Goal: Information Seeking & Learning: Learn about a topic

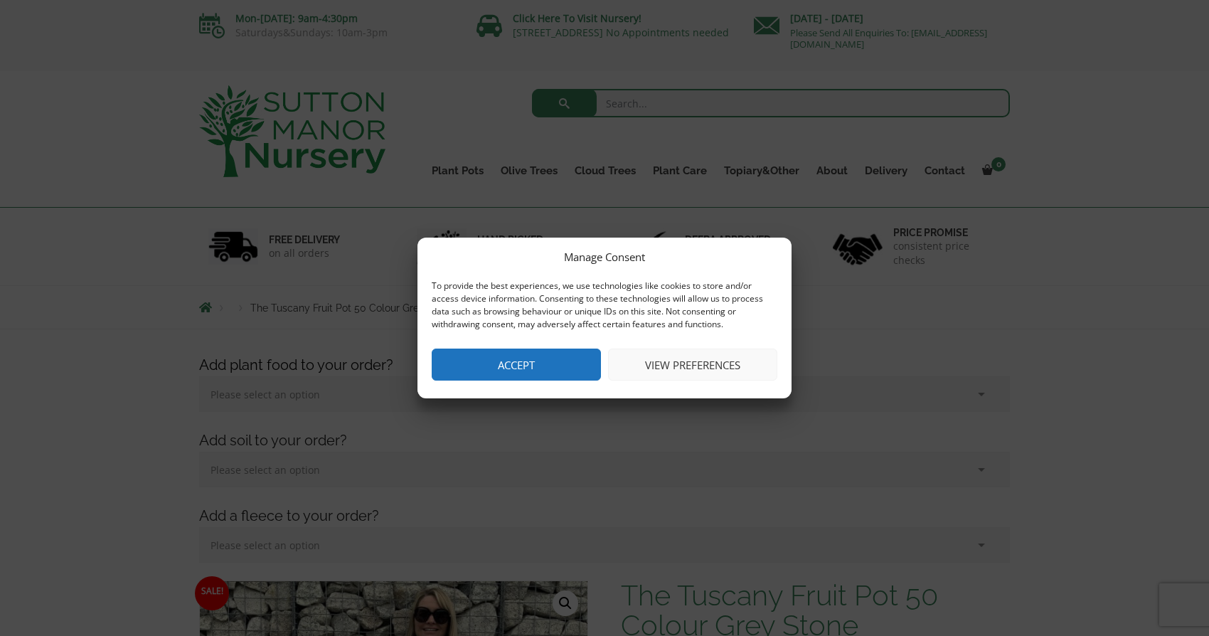
click at [651, 368] on button "View preferences" at bounding box center [692, 365] width 169 height 32
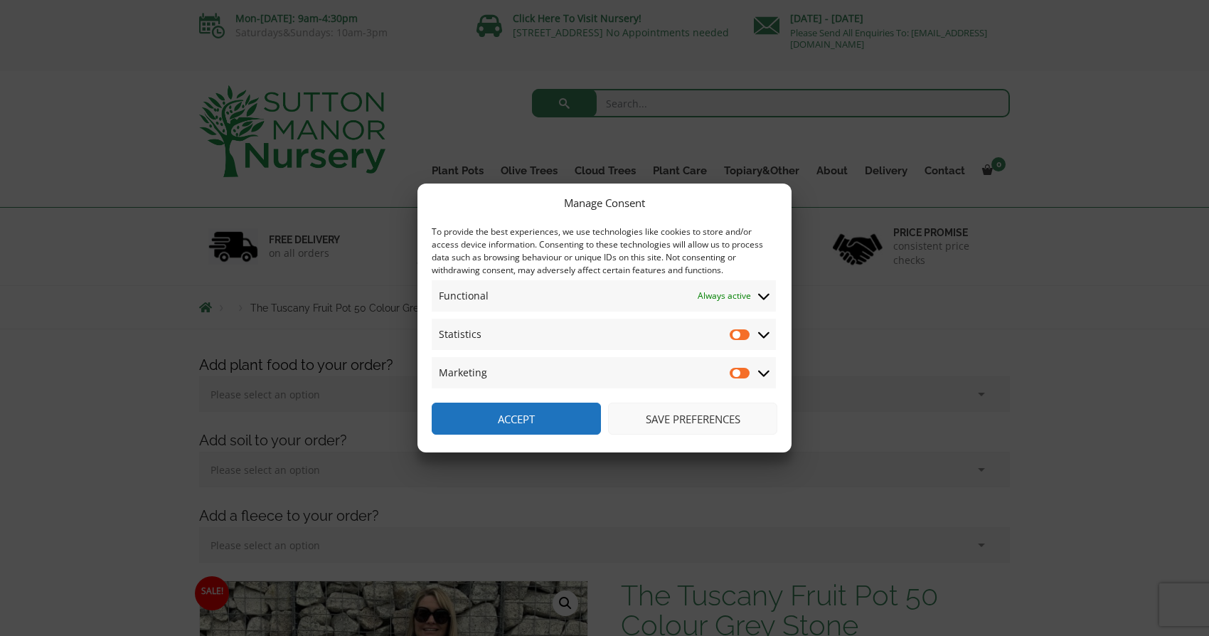
click at [735, 336] on input "Statistics" at bounding box center [740, 334] width 21 height 14
click at [741, 334] on input "Statistics" at bounding box center [740, 334] width 21 height 14
checkbox input "false"
click at [717, 413] on button "Save preferences" at bounding box center [692, 419] width 169 height 32
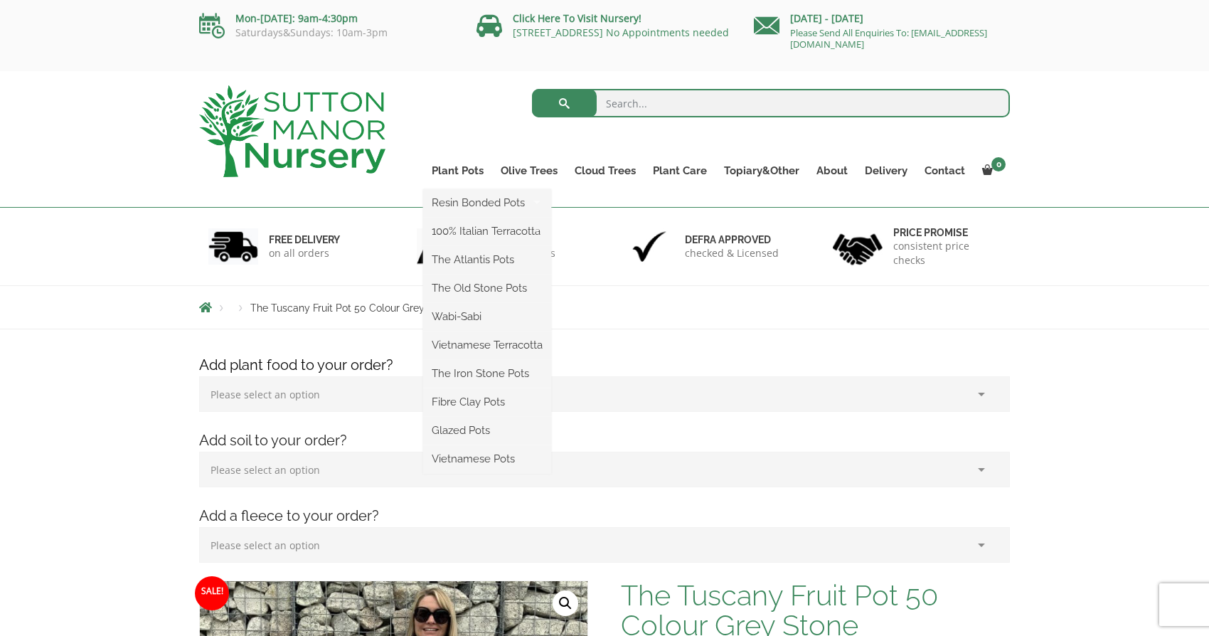
click at [445, 189] on ul "Resin Bonded Pots The Amalfi Pots The Milan Pots The Capri Pots The Brunello Po…" at bounding box center [487, 331] width 128 height 285
click at [450, 172] on link "Plant Pots" at bounding box center [457, 171] width 69 height 20
click at [451, 173] on link "Plant Pots" at bounding box center [457, 171] width 69 height 20
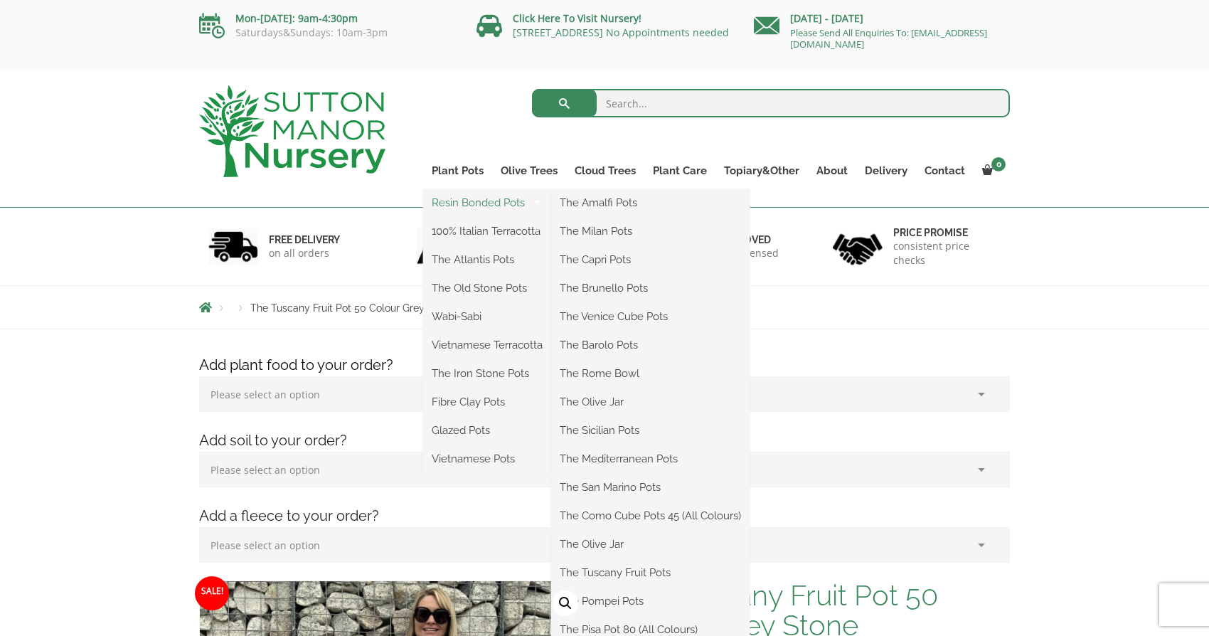
click at [454, 206] on link "Resin Bonded Pots" at bounding box center [487, 202] width 128 height 21
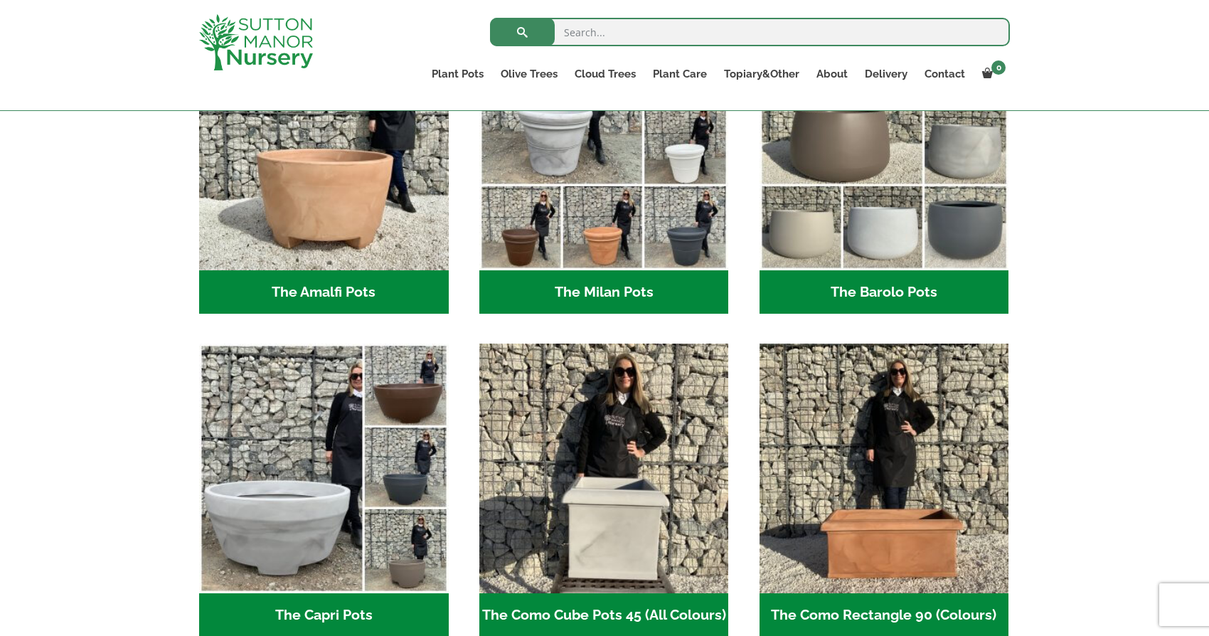
scroll to position [298, 0]
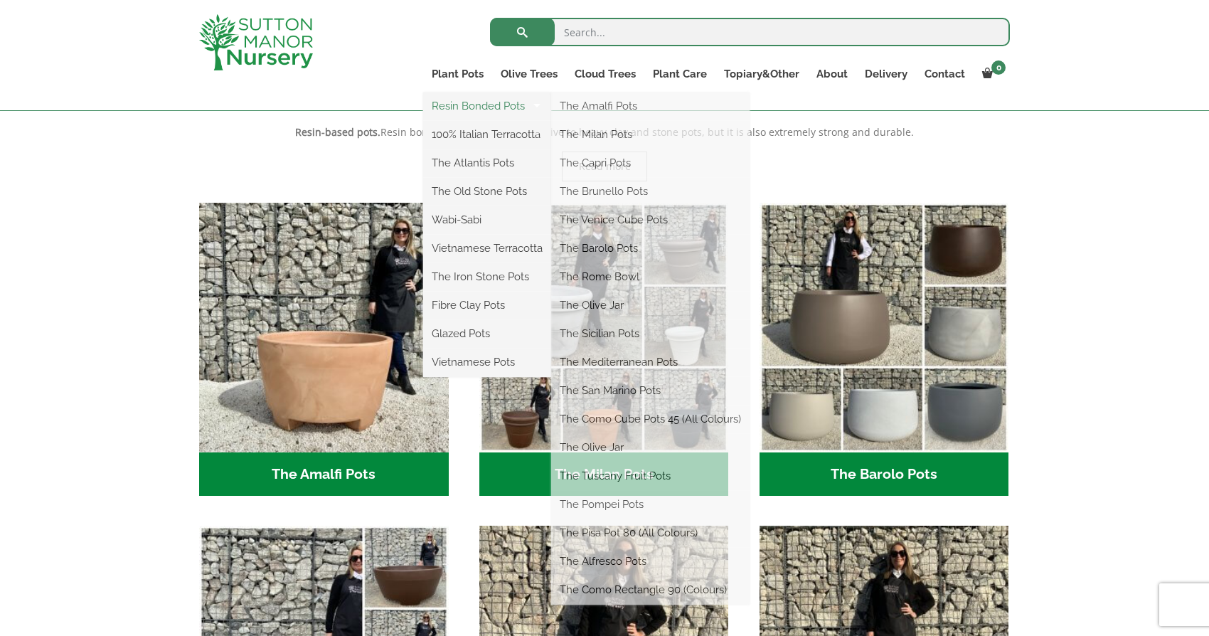
click at [465, 102] on link "Resin Bonded Pots" at bounding box center [487, 105] width 128 height 21
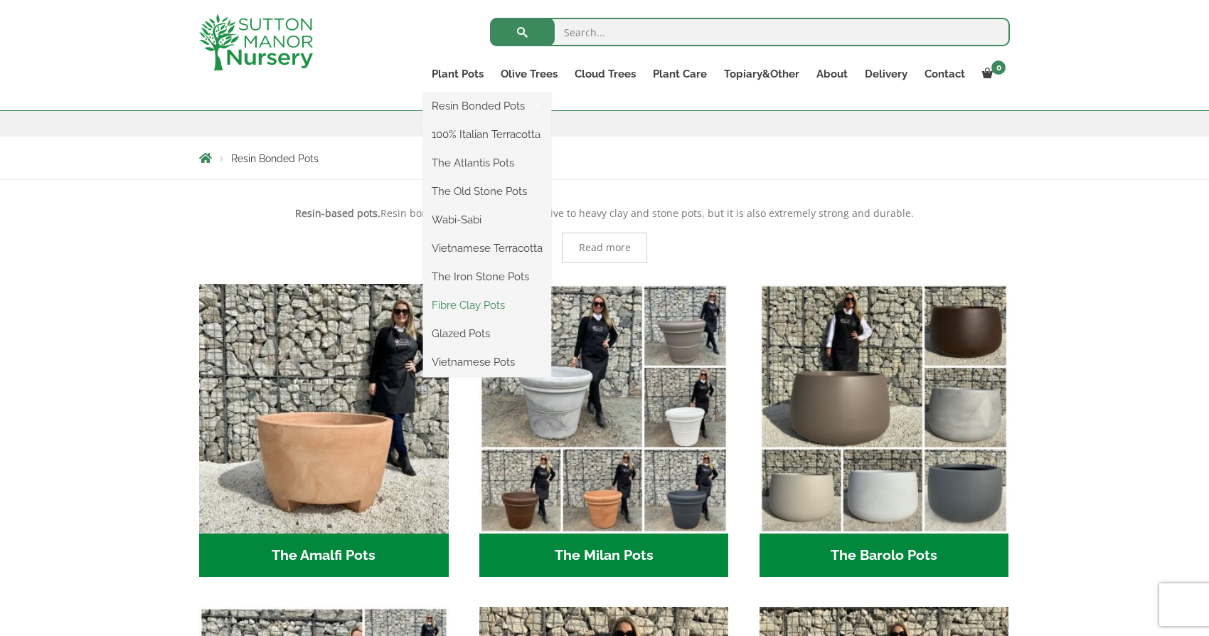
scroll to position [249, 0]
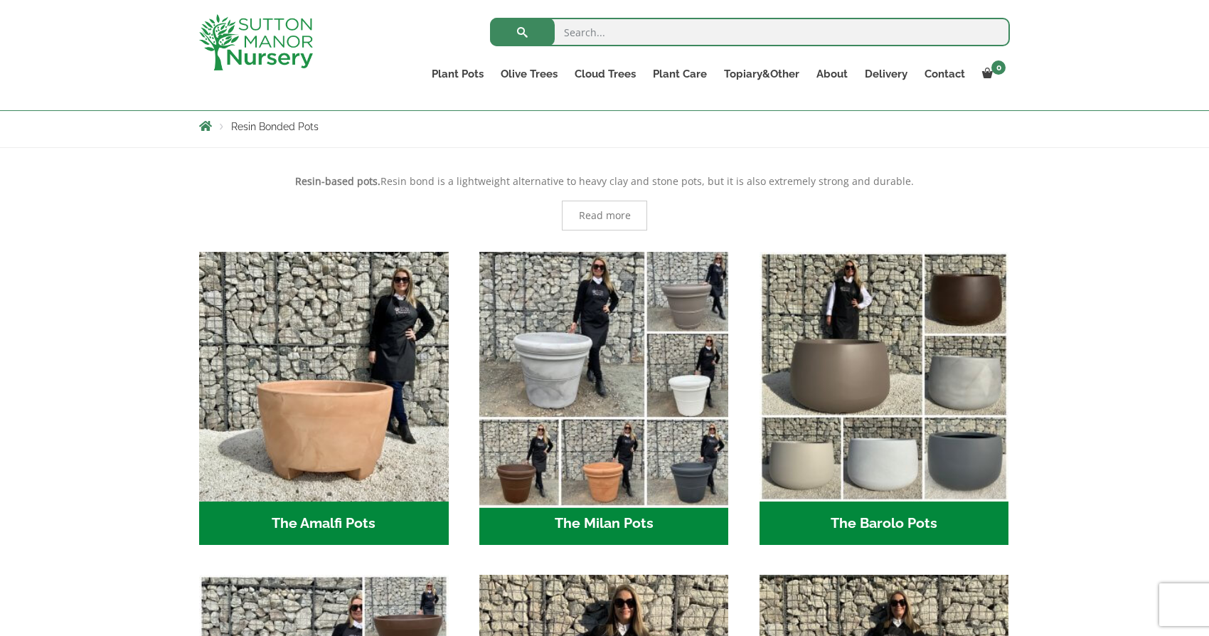
click at [649, 420] on img "Visit product category The Milan Pots" at bounding box center [604, 376] width 262 height 262
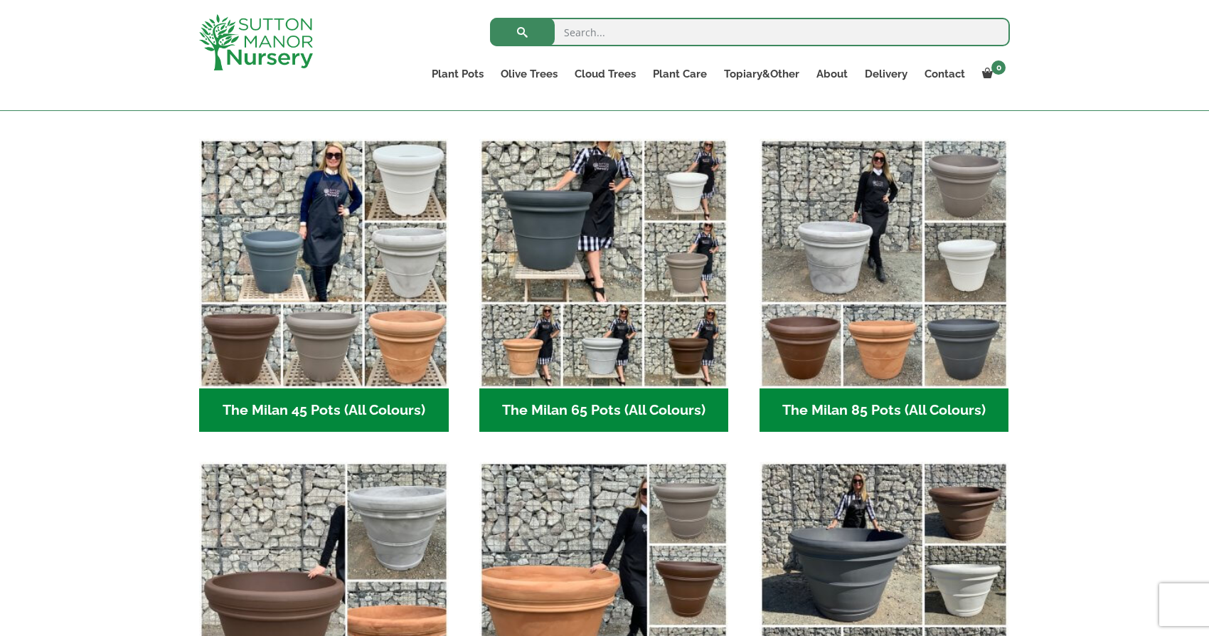
scroll to position [354, 0]
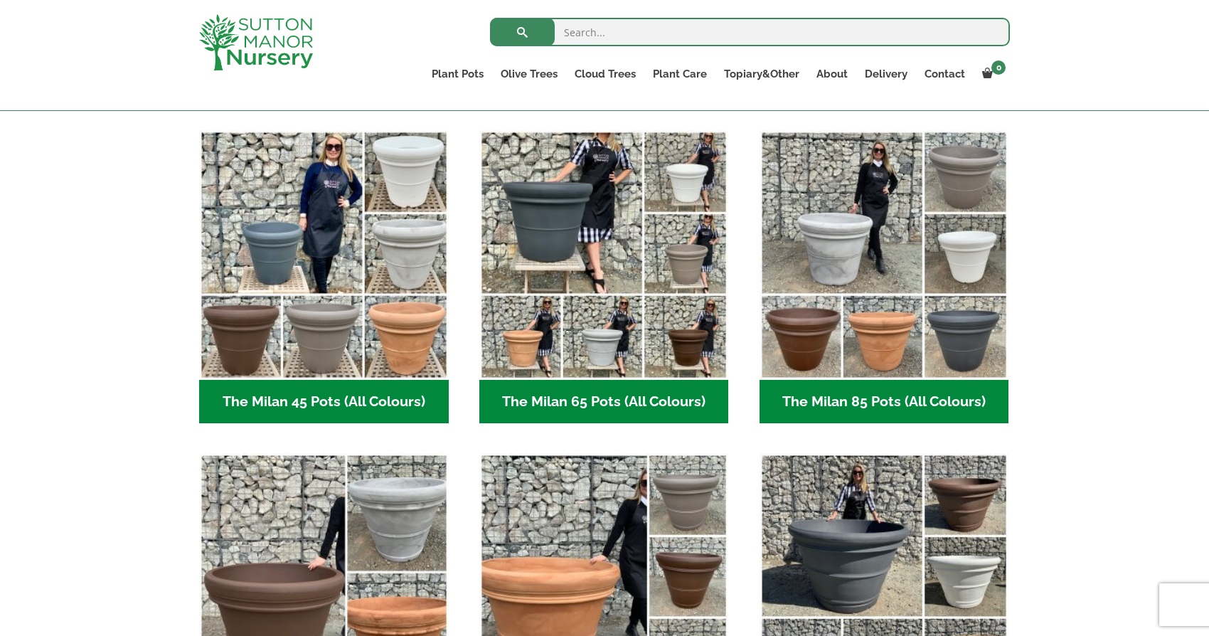
click at [807, 394] on h2 "The Milan 85 Pots (All Colours) (6)" at bounding box center [885, 402] width 250 height 44
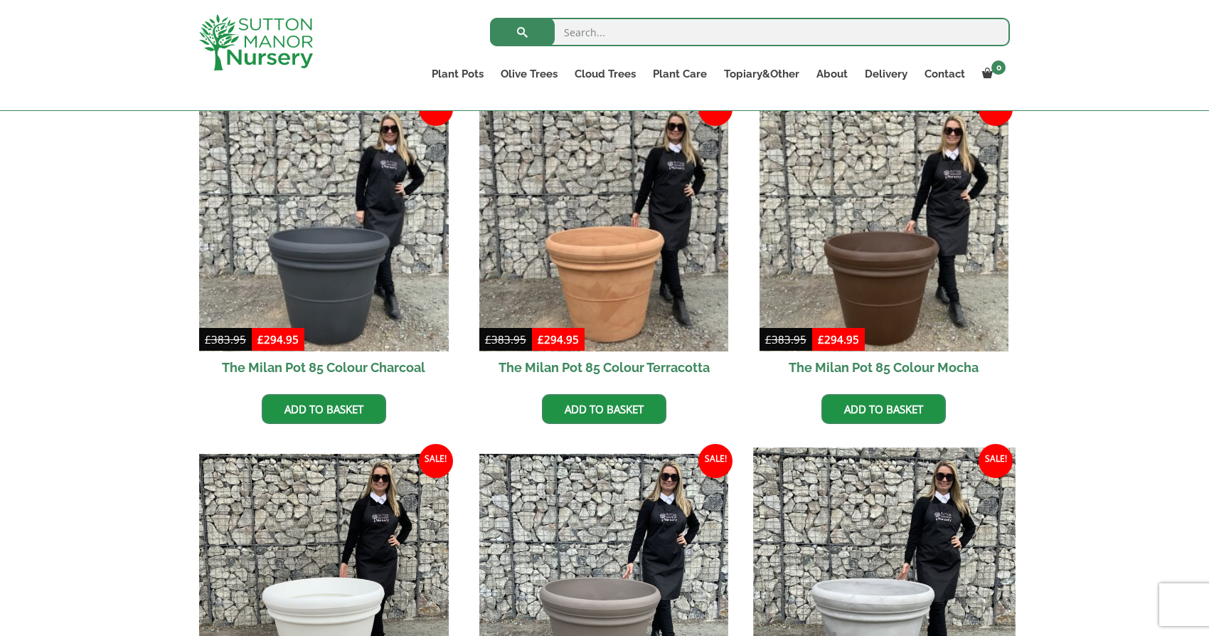
scroll to position [347, 0]
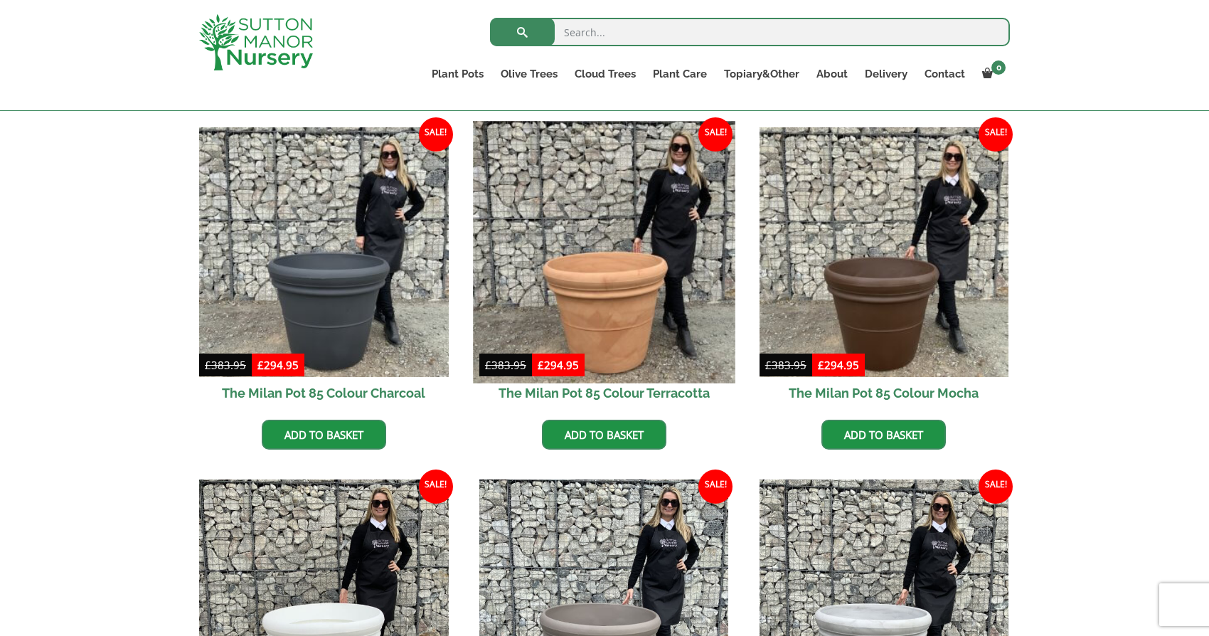
click at [624, 325] on img at bounding box center [604, 252] width 262 height 262
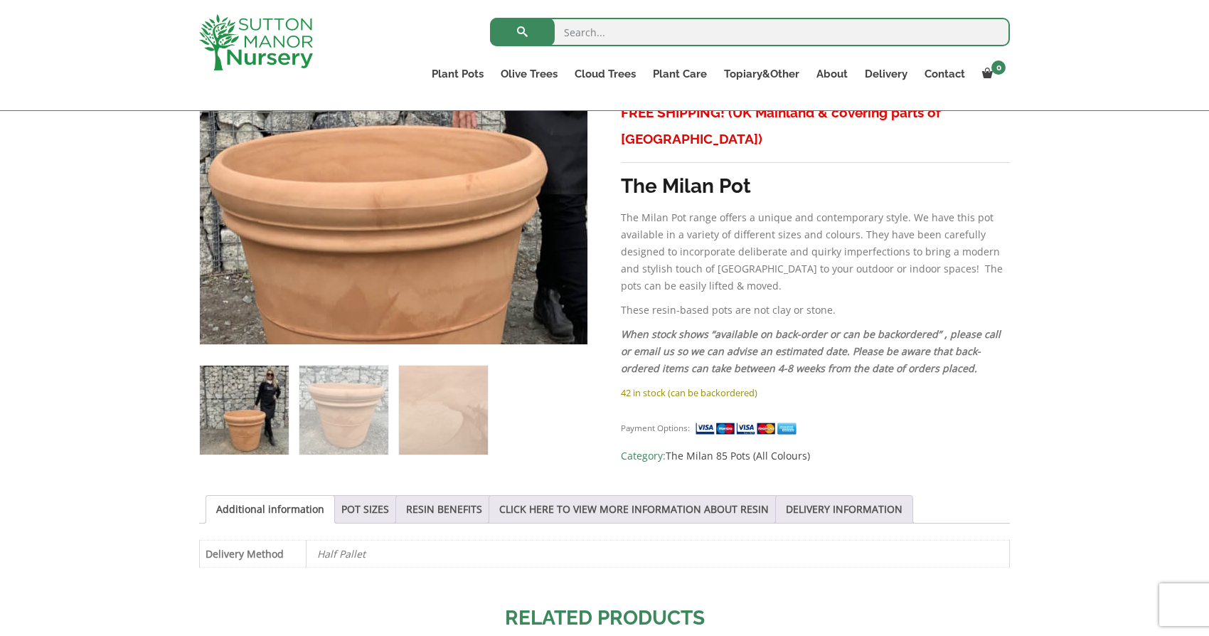
scroll to position [373, 0]
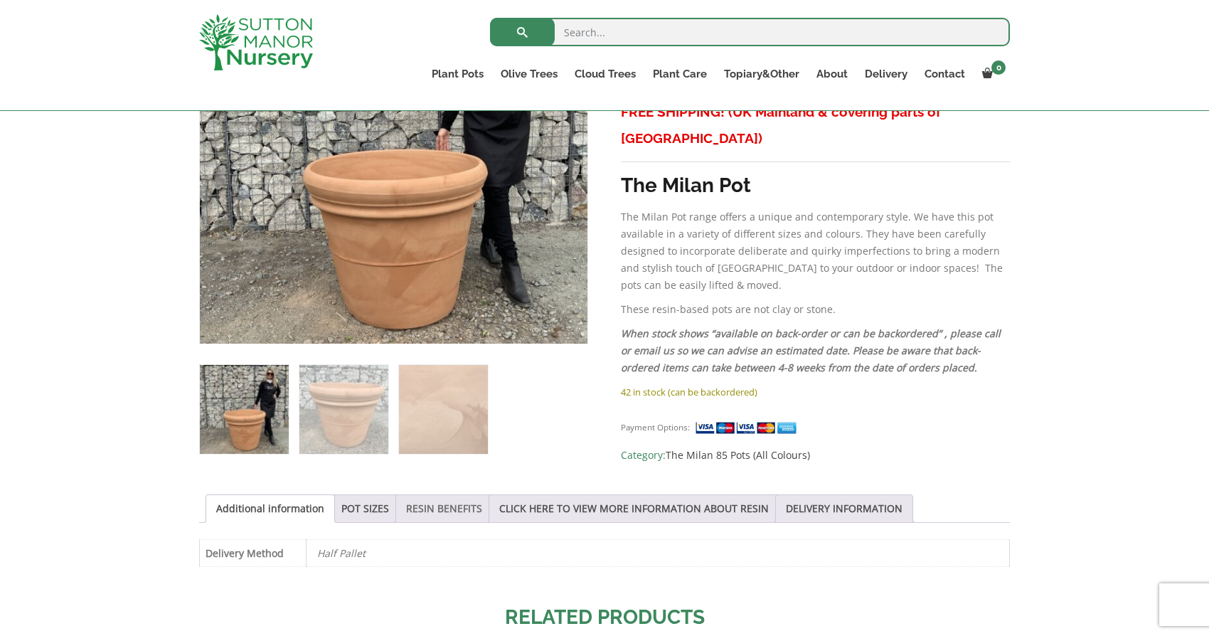
click at [450, 509] on link "RESIN BENEFITS" at bounding box center [444, 508] width 76 height 27
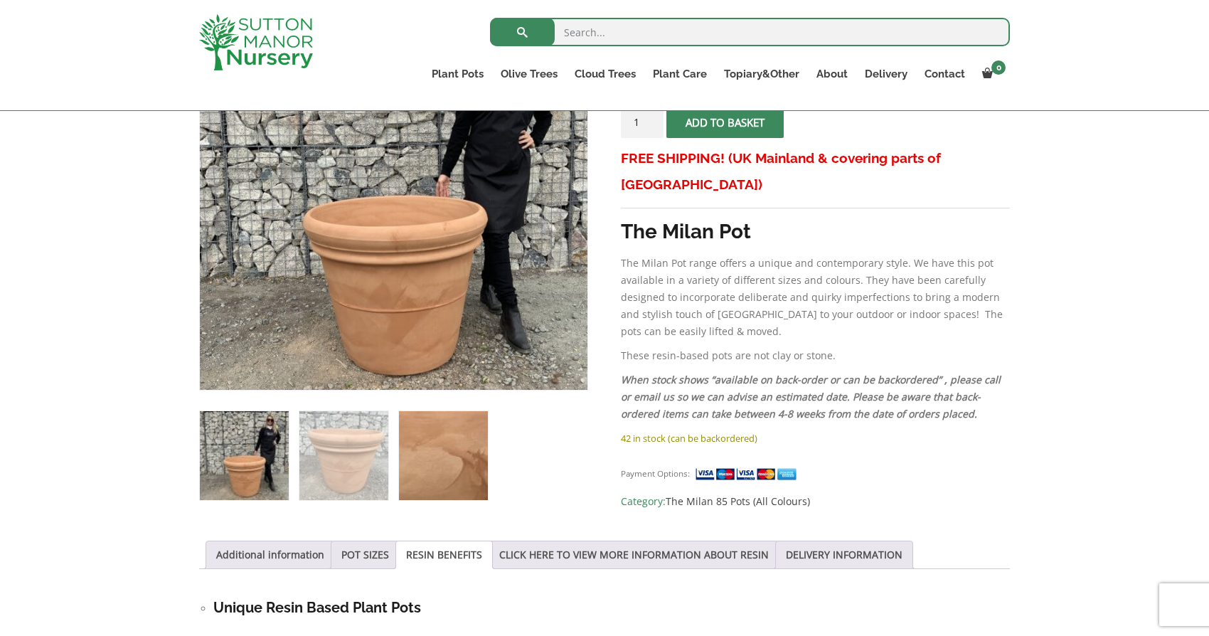
scroll to position [328, 1]
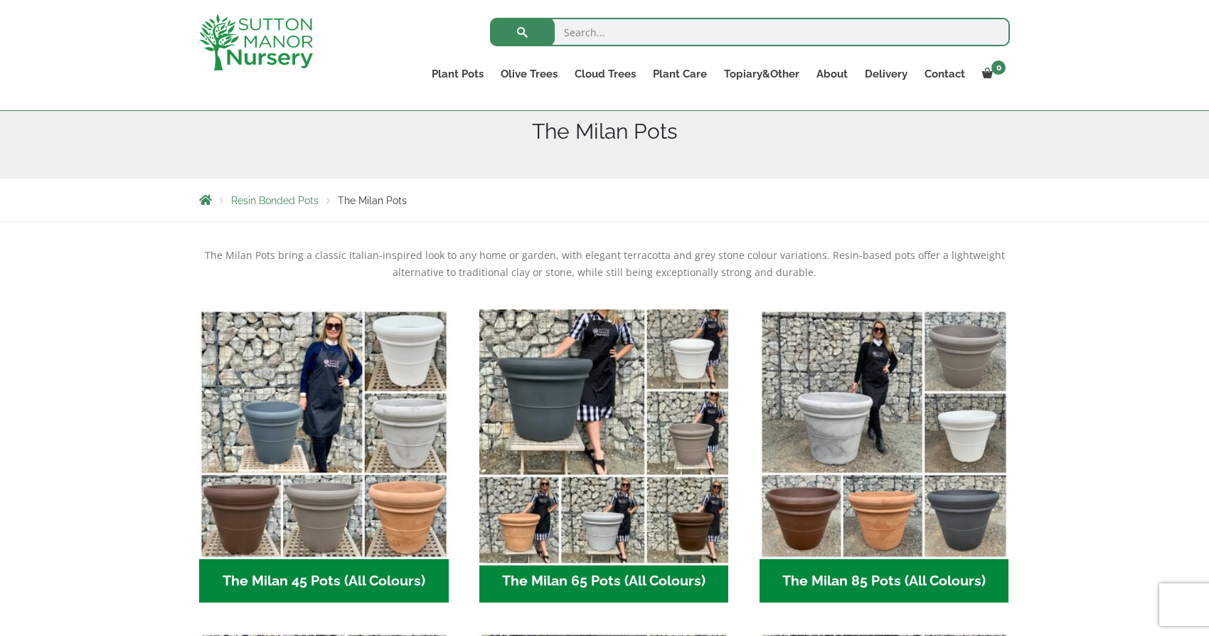
scroll to position [174, 0]
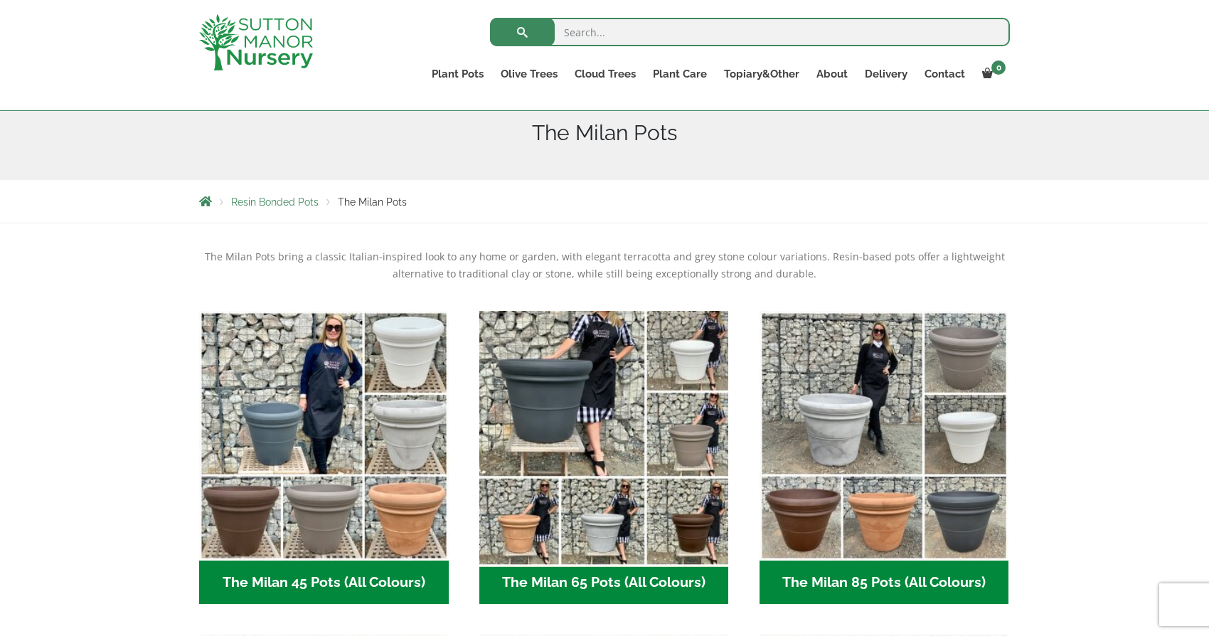
click at [581, 376] on img "Visit product category The Milan 65 Pots (All Colours)" at bounding box center [604, 435] width 262 height 262
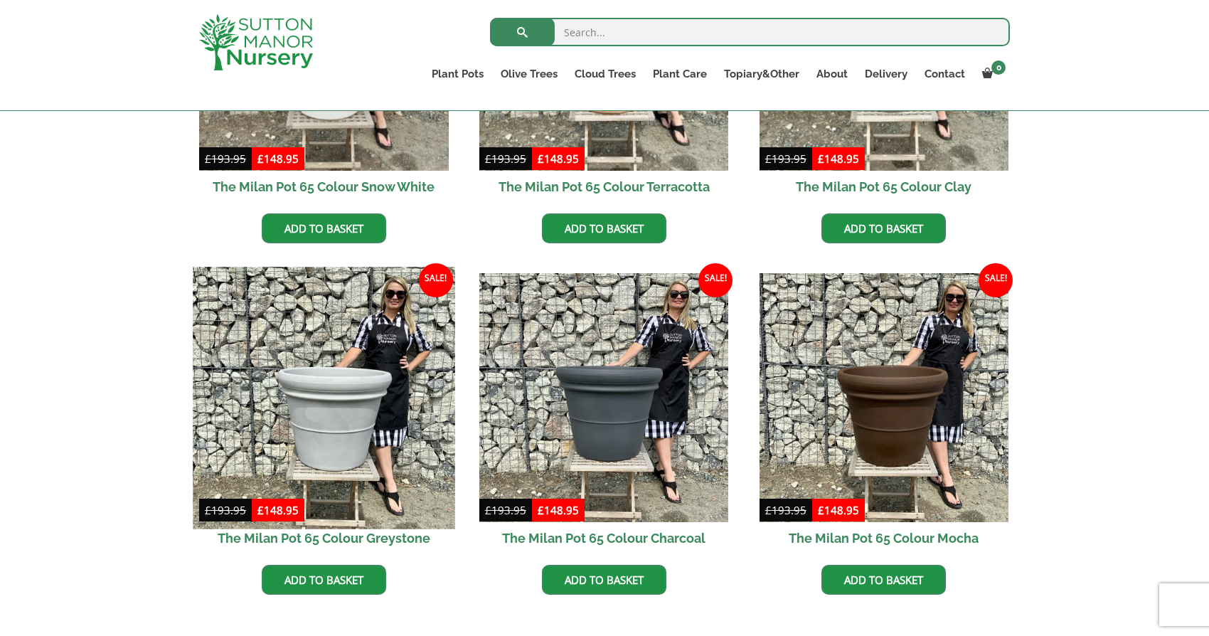
scroll to position [553, 0]
click at [360, 433] on img at bounding box center [324, 398] width 262 height 262
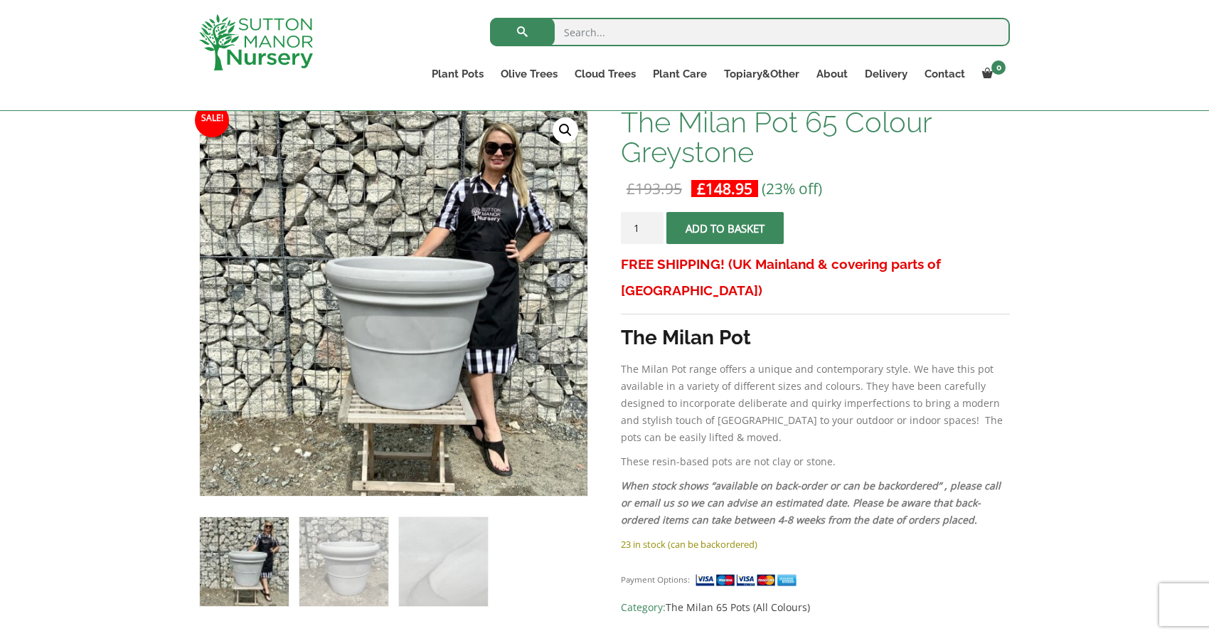
scroll to position [218, 0]
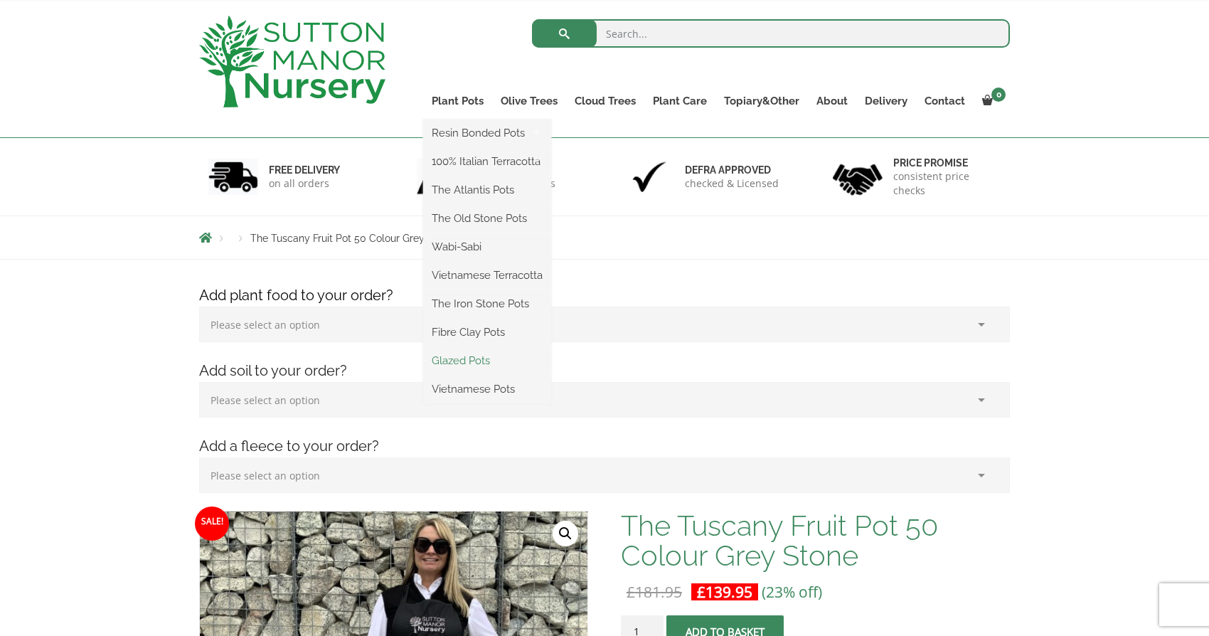
scroll to position [70, 0]
click at [456, 358] on link "Glazed Pots" at bounding box center [487, 359] width 128 height 21
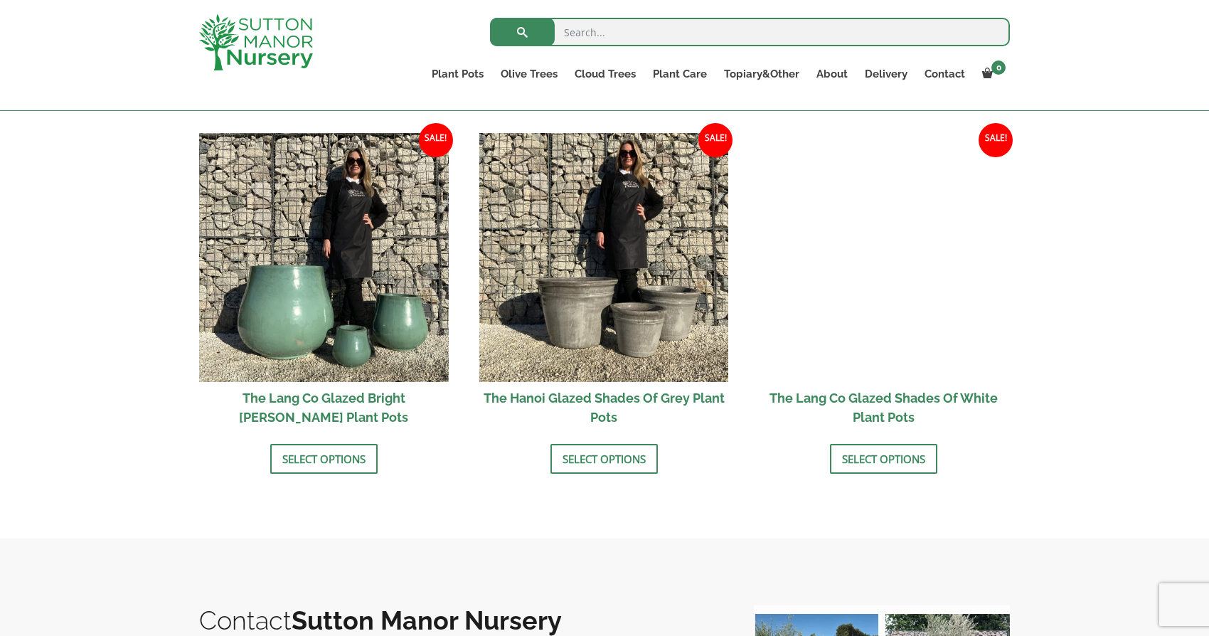
scroll to position [1456, 0]
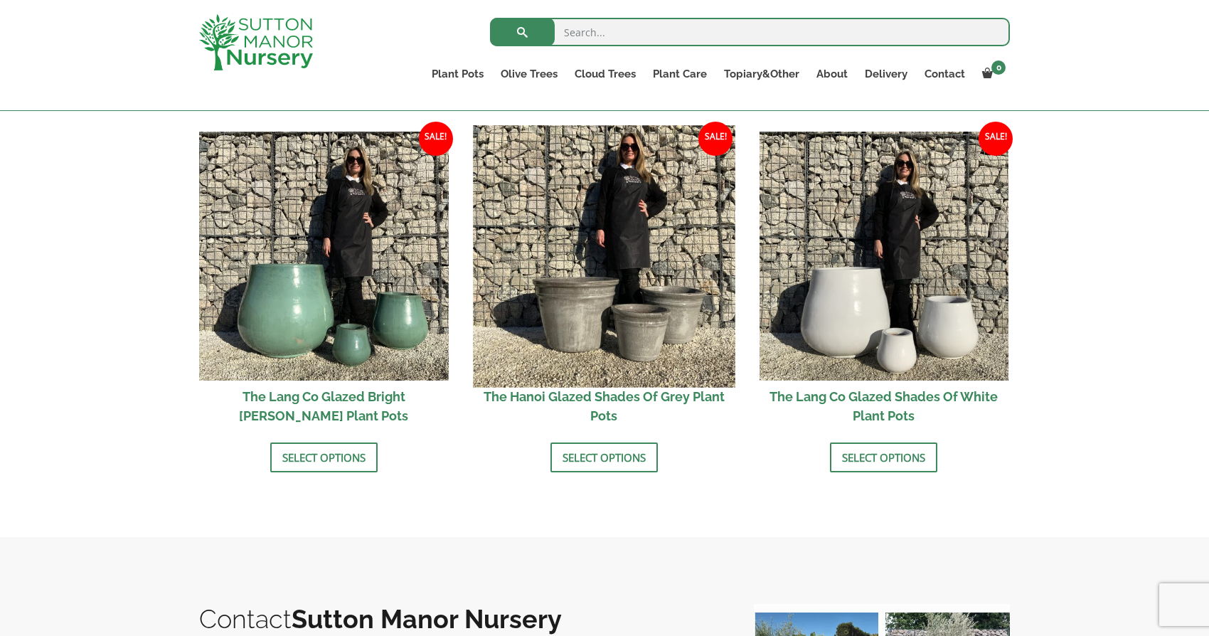
click at [546, 314] on img at bounding box center [604, 256] width 262 height 262
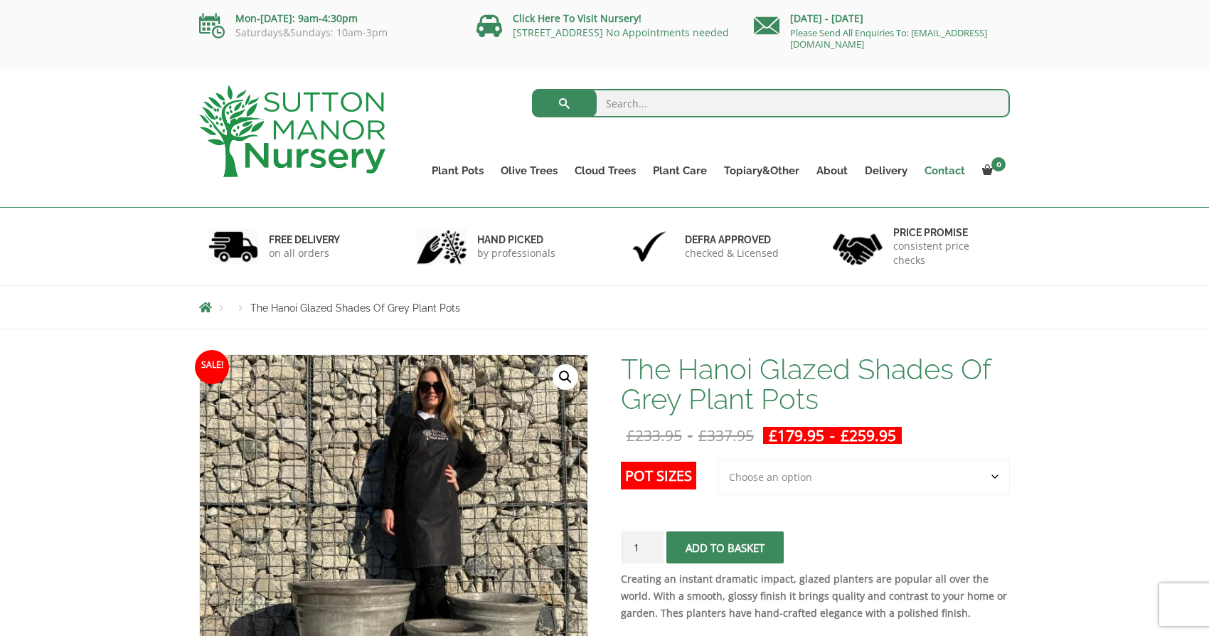
click at [944, 176] on link "Contact" at bounding box center [945, 171] width 58 height 20
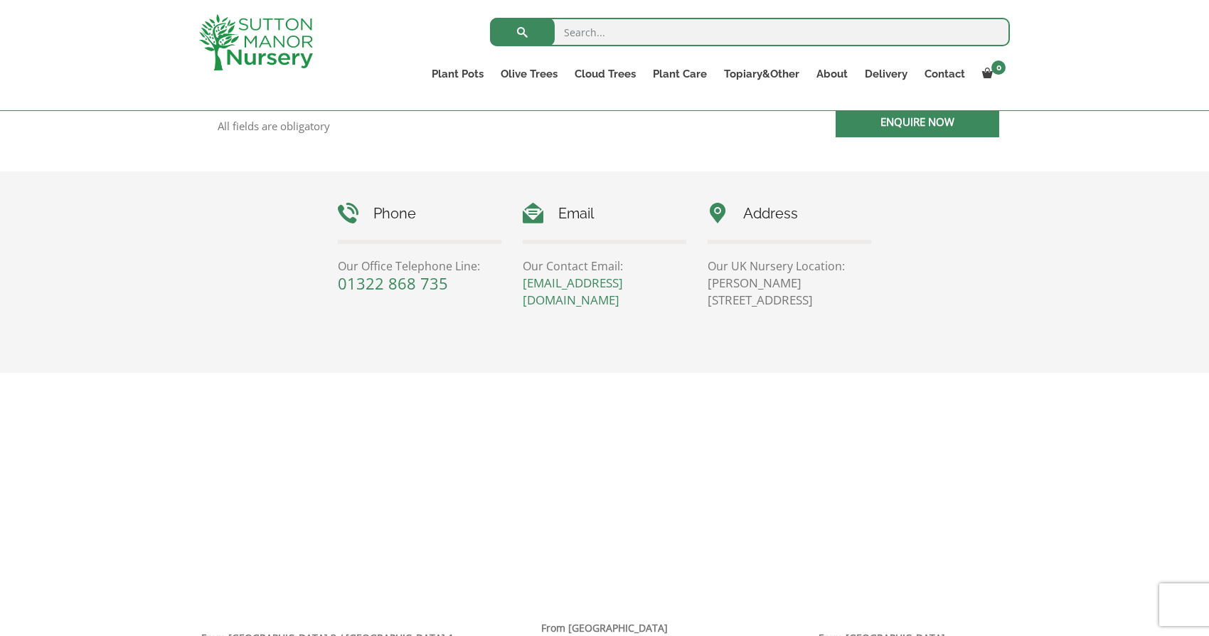
scroll to position [603, 0]
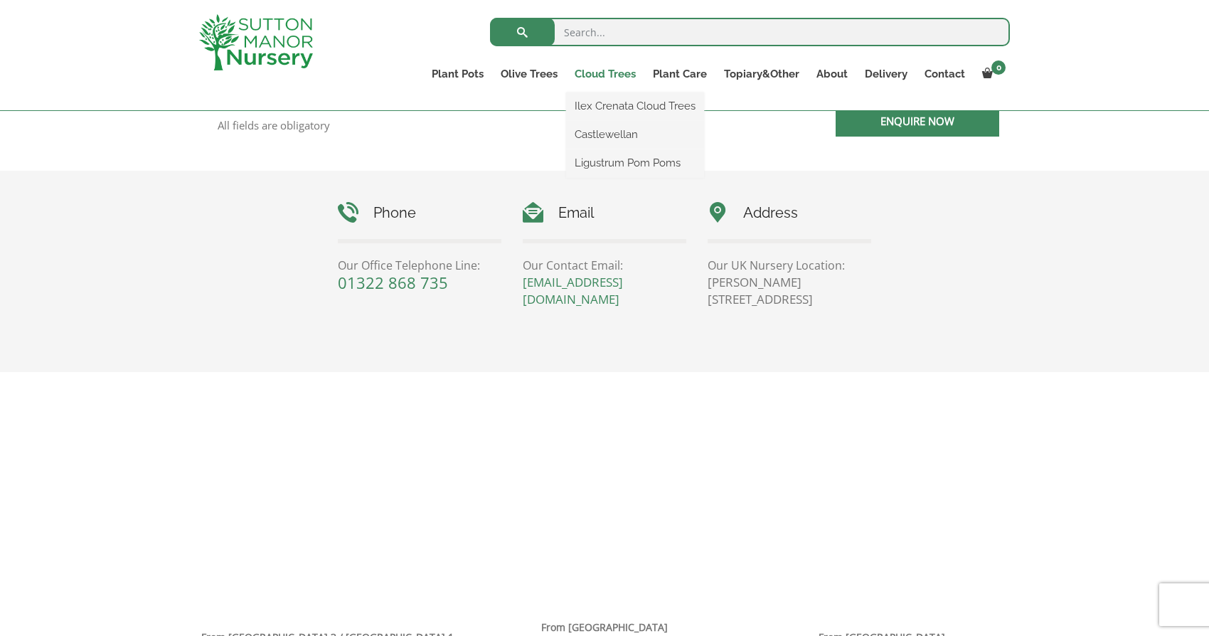
click at [603, 78] on link "Cloud Trees" at bounding box center [605, 74] width 78 height 20
click at [596, 74] on link "Cloud Trees" at bounding box center [605, 74] width 78 height 20
click at [597, 110] on link "Ilex Crenata Cloud Trees" at bounding box center [635, 105] width 138 height 21
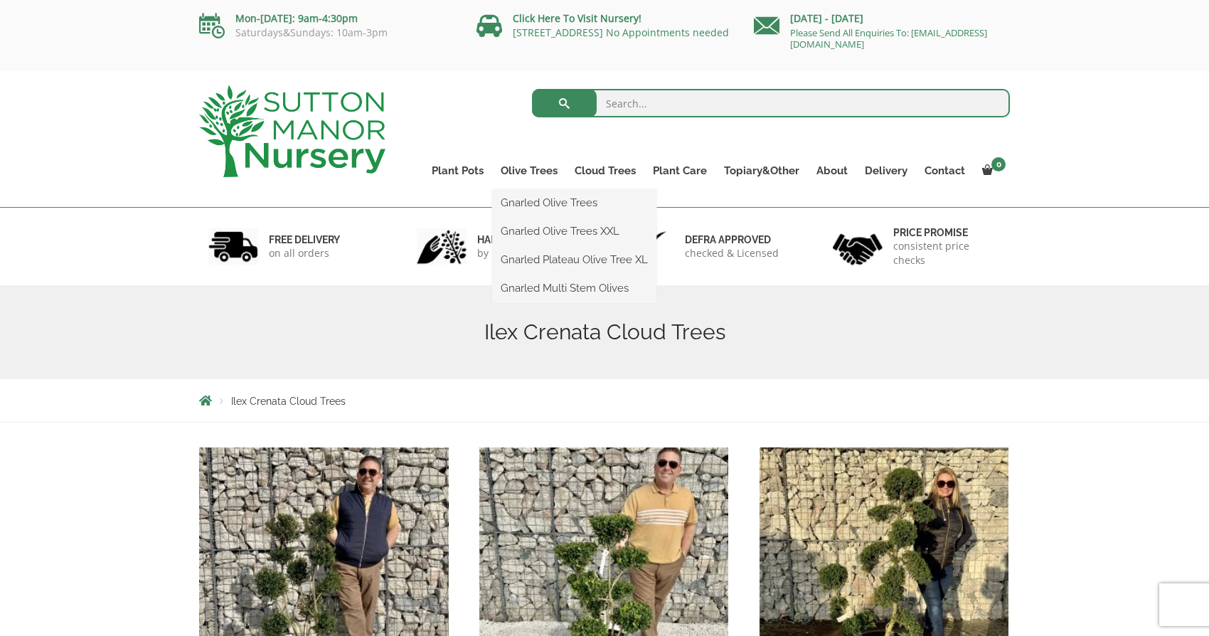
click at [534, 175] on li "Olive Trees Gnarled Olive Trees Gnarled Olive Trees XXL Gnarled Plateau Olive T…" at bounding box center [529, 175] width 74 height 28
click at [534, 201] on link "Gnarled Olive Trees" at bounding box center [574, 202] width 164 height 21
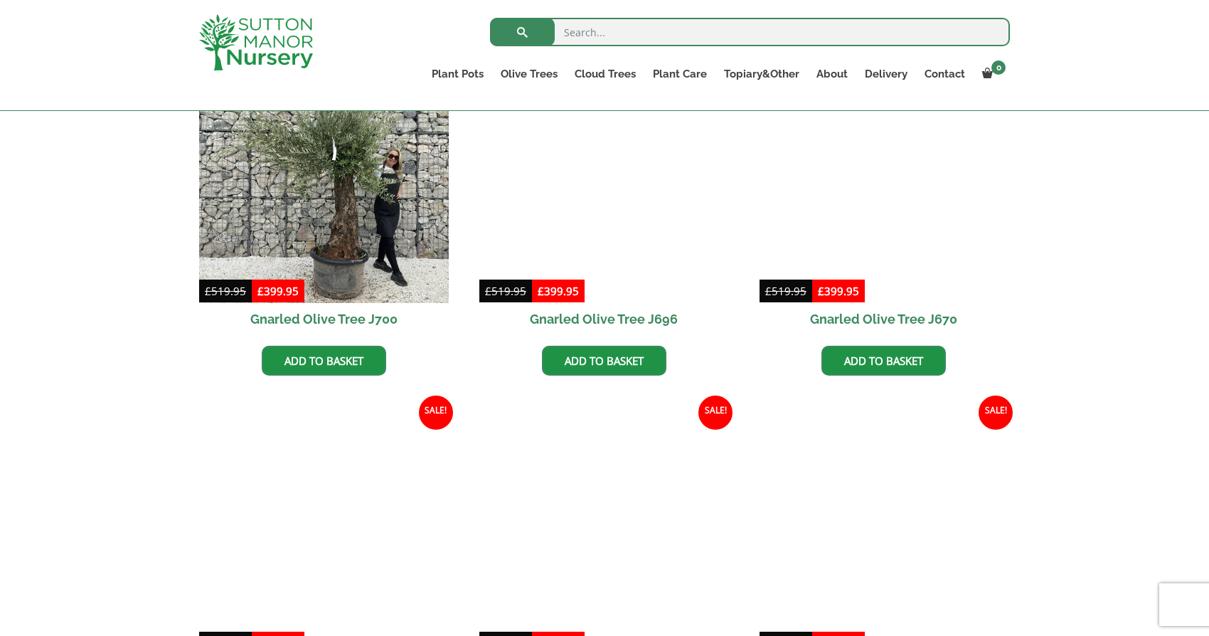
scroll to position [745, 0]
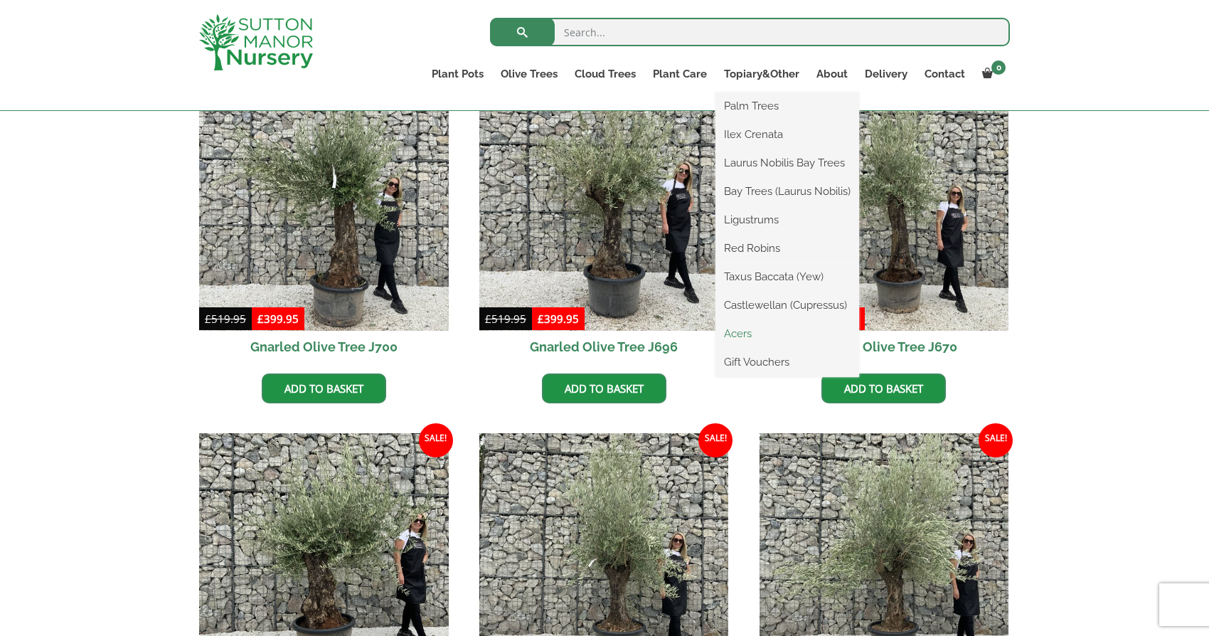
click at [739, 333] on link "Acers" at bounding box center [788, 333] width 144 height 21
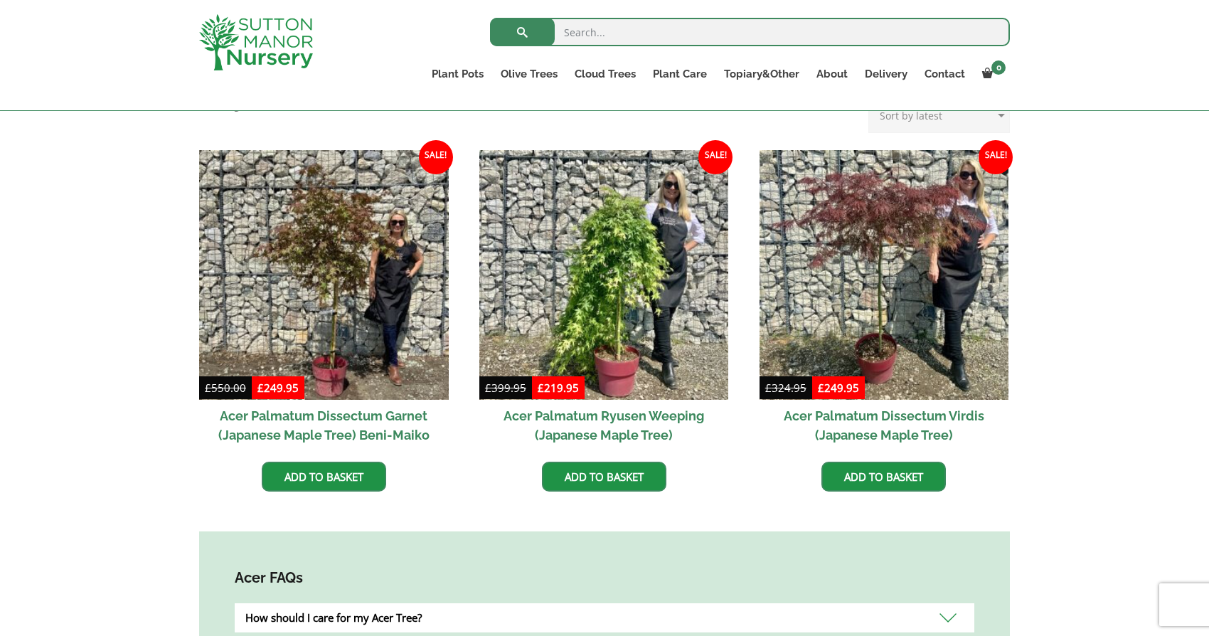
scroll to position [408, 0]
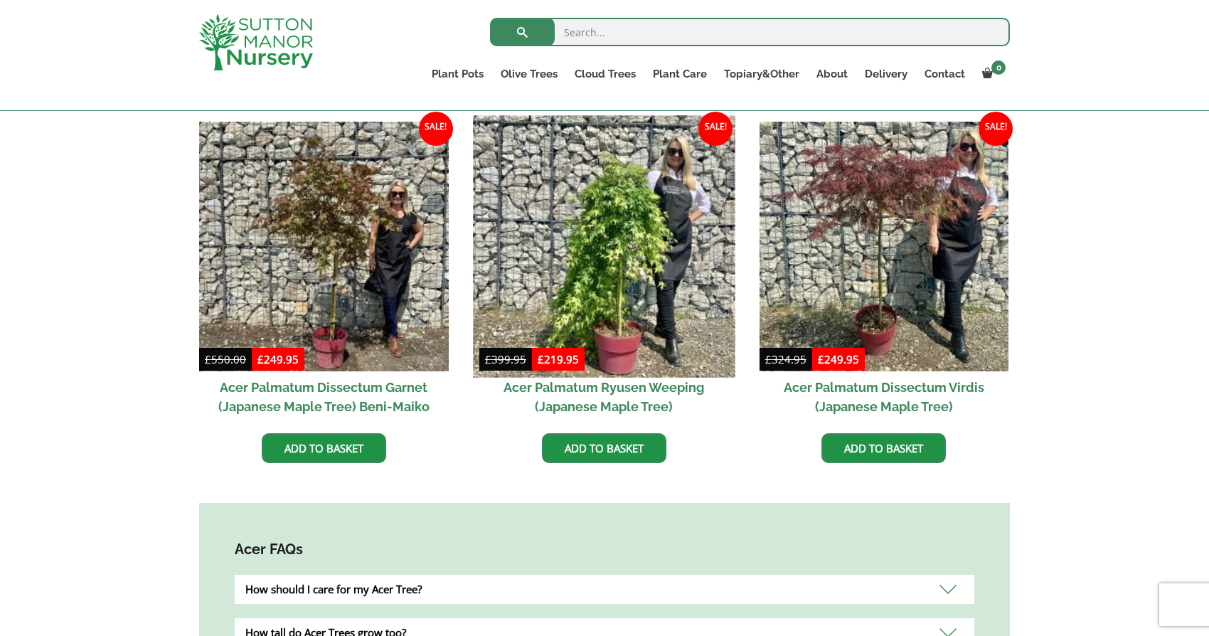
click at [613, 295] on img at bounding box center [604, 246] width 262 height 262
